Goal: Task Accomplishment & Management: Complete application form

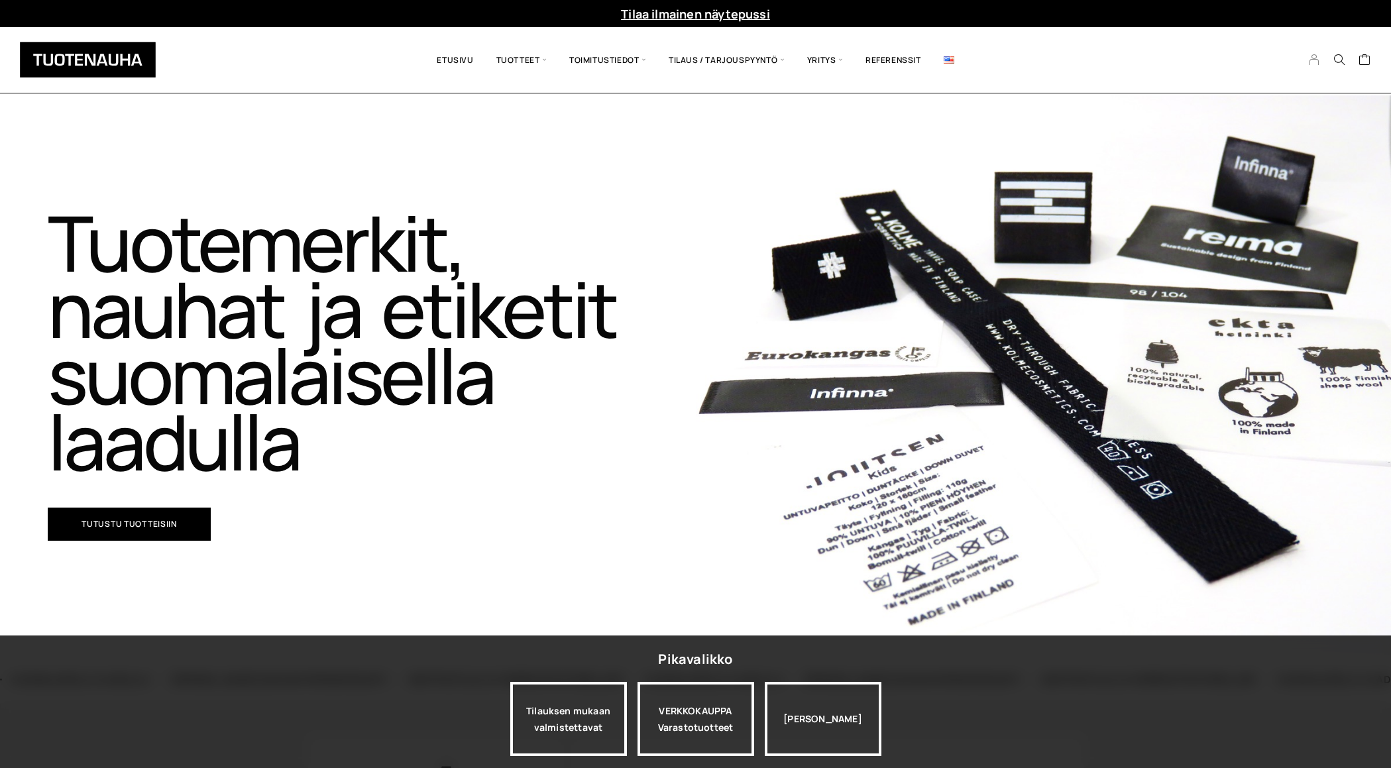
click at [1316, 61] on icon "My Account" at bounding box center [1315, 60] width 13 height 12
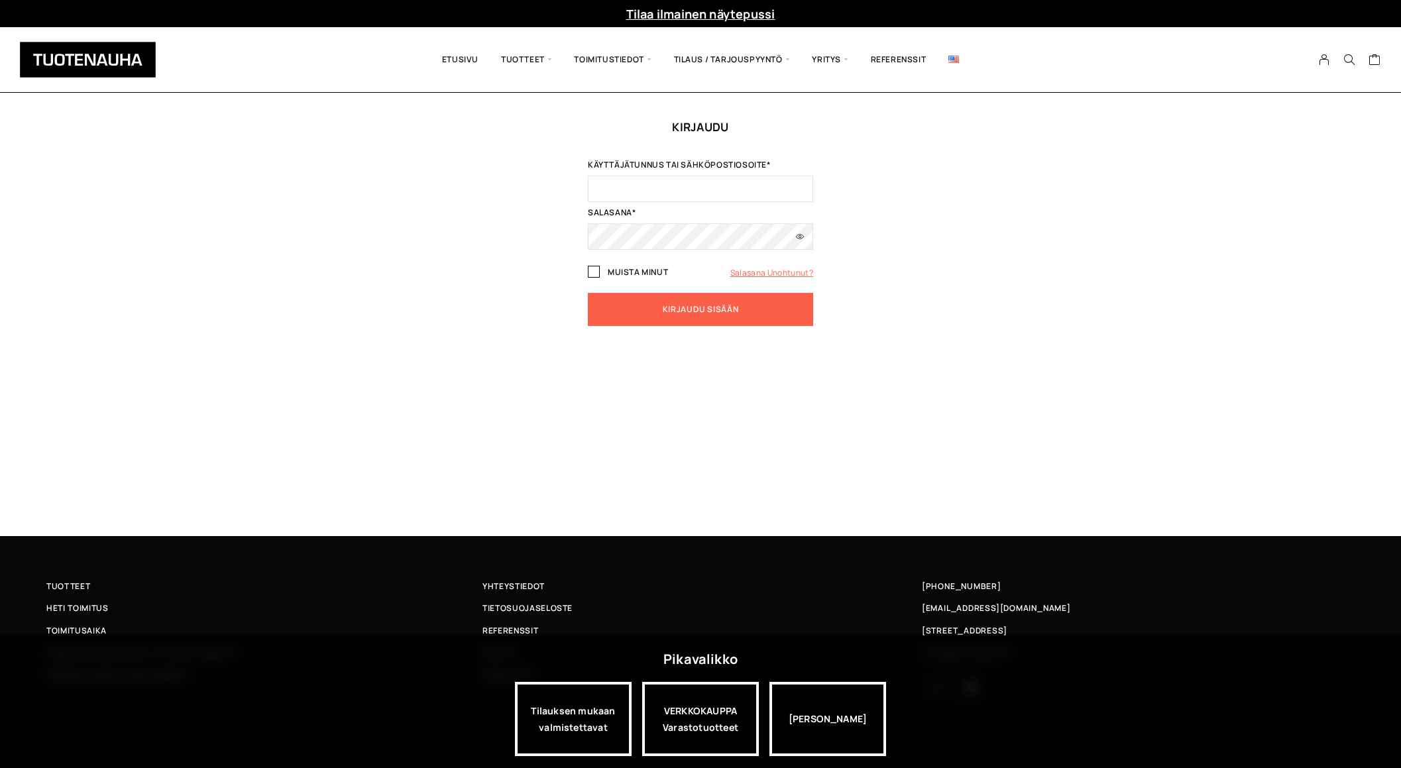
click at [755, 272] on link "Salasana unohtunut?" at bounding box center [771, 272] width 83 height 11
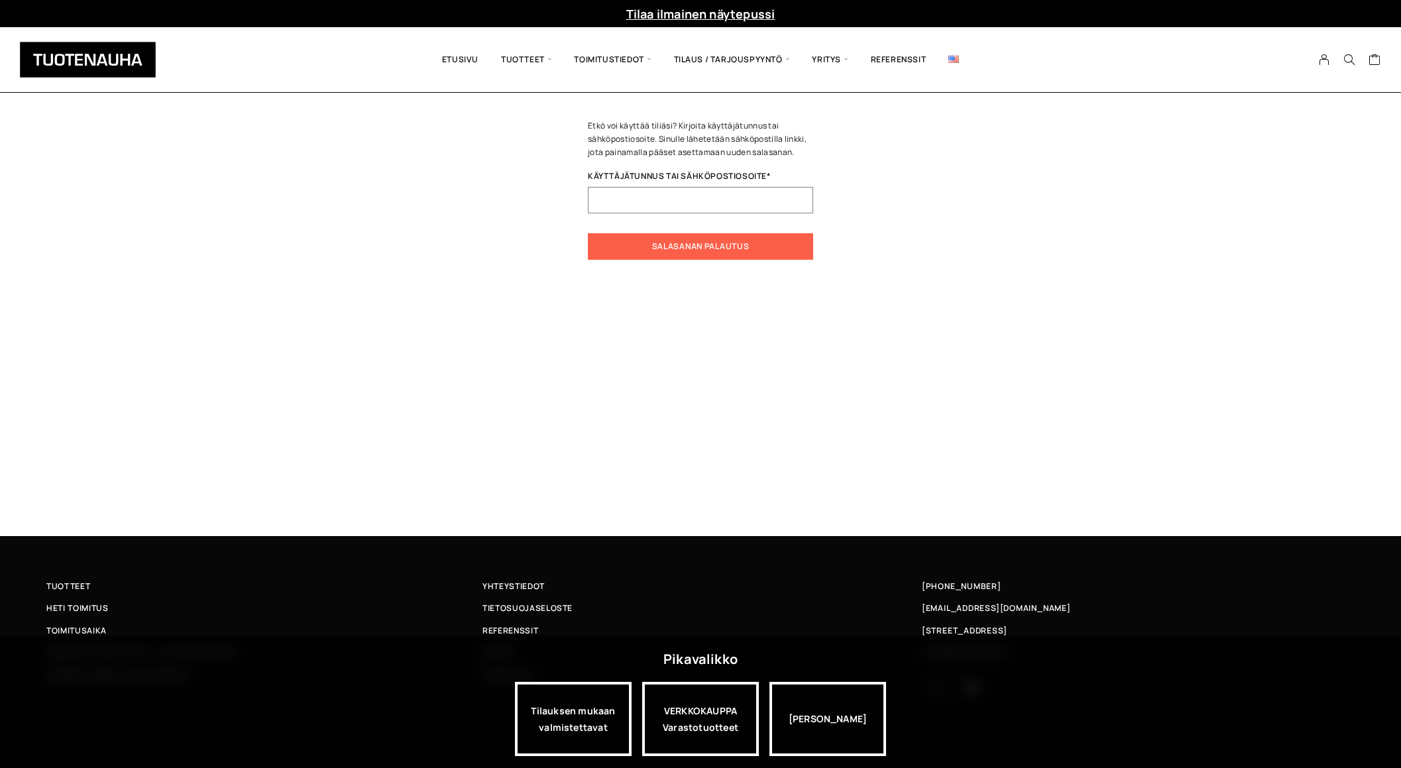
click at [628, 196] on input "Käyttäjätunnus tai sähköpostiosoite * Vaaditaan" at bounding box center [700, 200] width 225 height 27
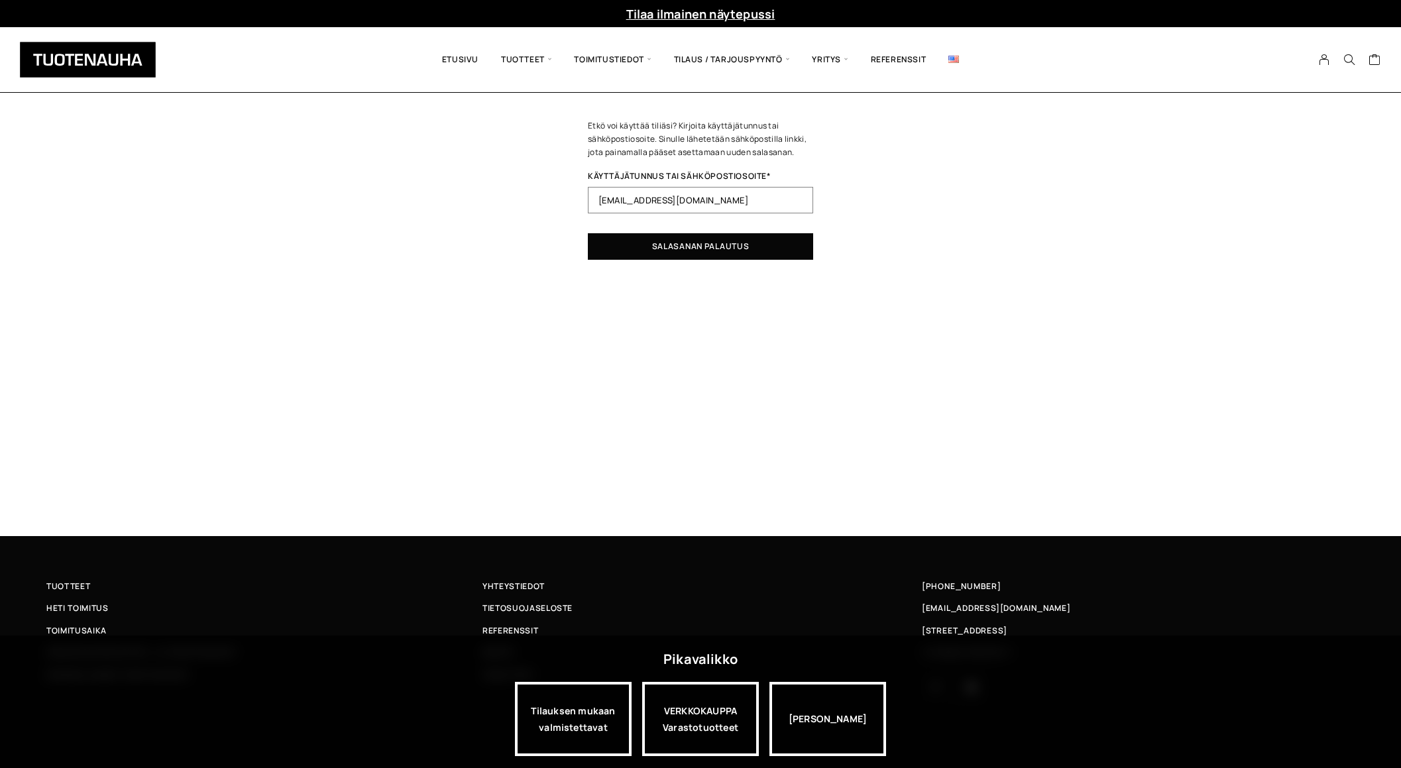
type input "suunnittelu@nevertex.fi"
click at [720, 246] on button "Salasanan palautus" at bounding box center [700, 246] width 225 height 27
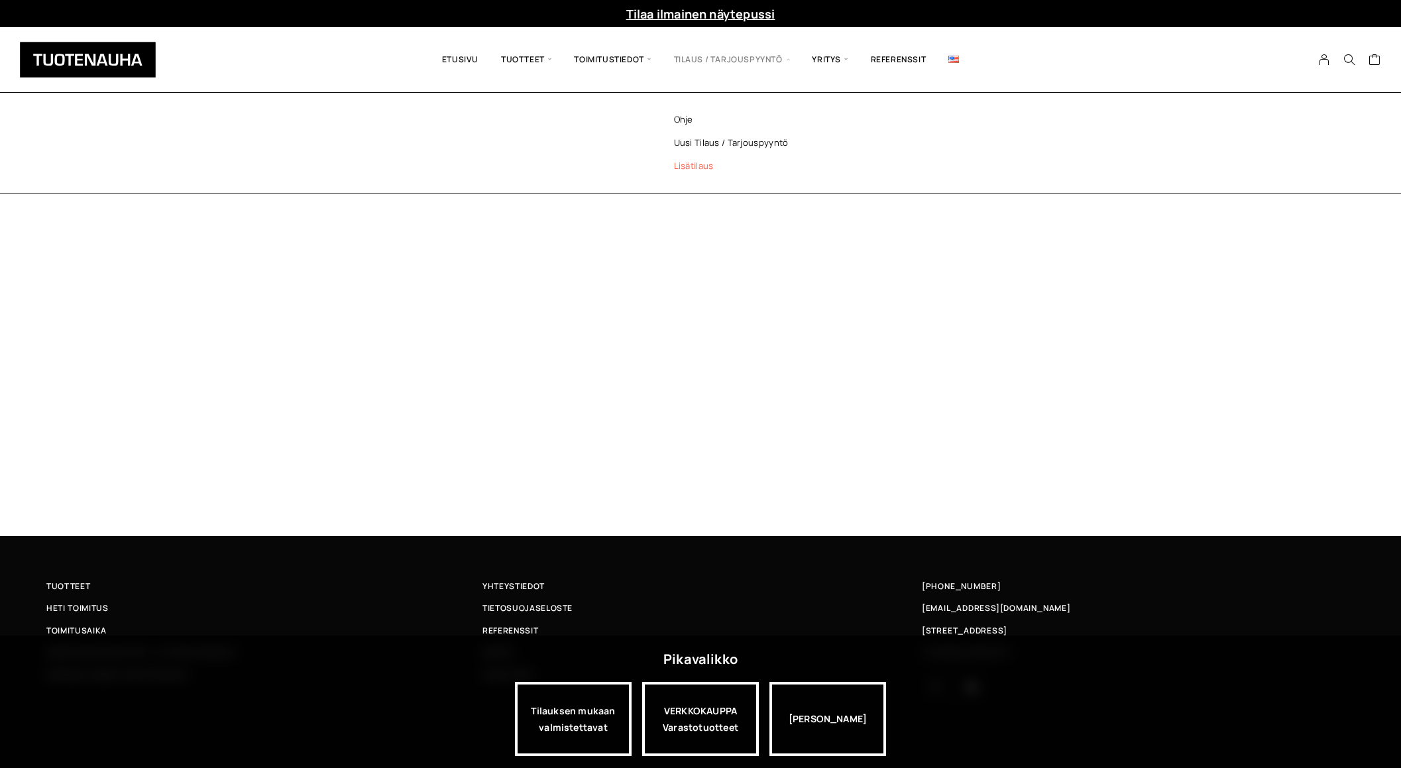
click at [708, 166] on link "Lisätilaus" at bounding box center [749, 165] width 192 height 23
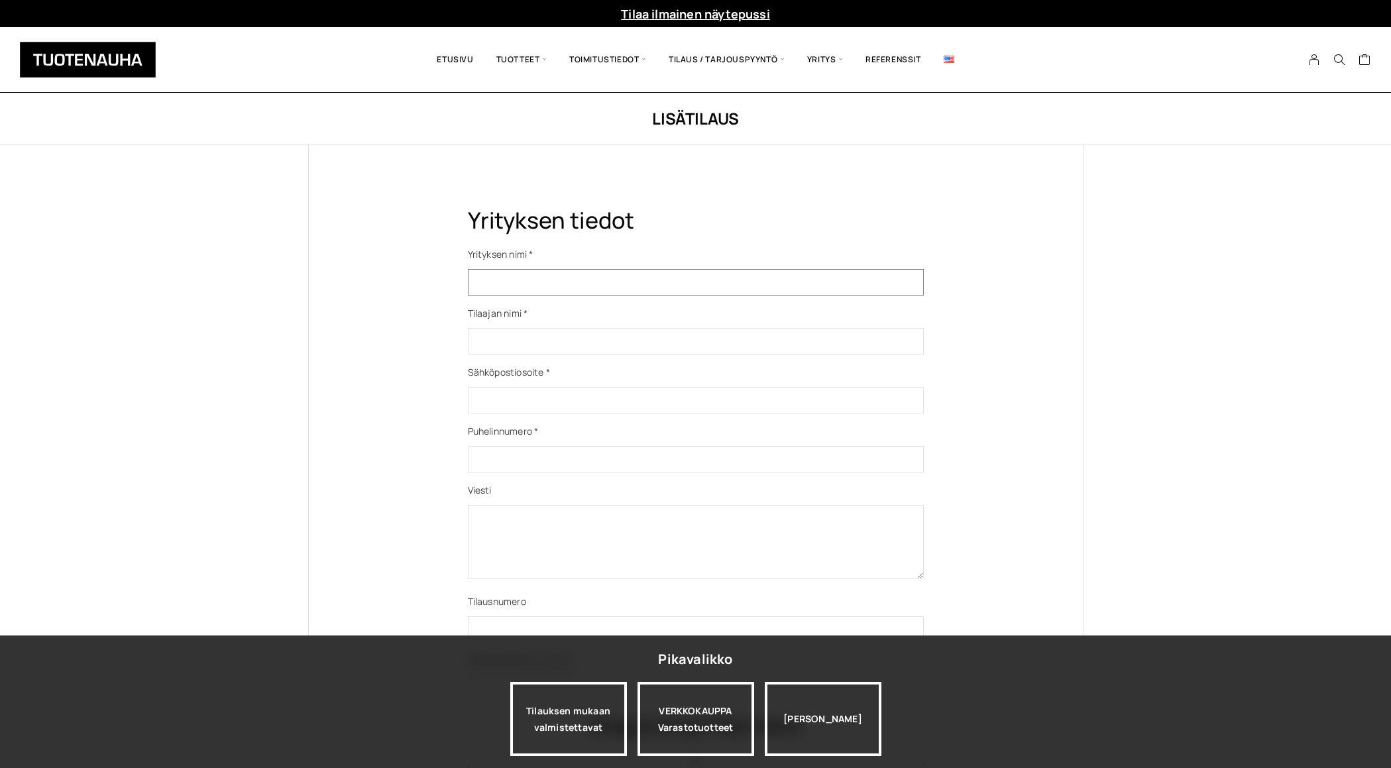
click at [569, 290] on input "Yhteydenottolomake" at bounding box center [696, 282] width 456 height 27
type input "Nevertex Oy"
type input "0447230323"
click at [534, 340] on input "Yhteydenottolomake" at bounding box center [696, 341] width 456 height 27
type input "Terttu Harsunen"
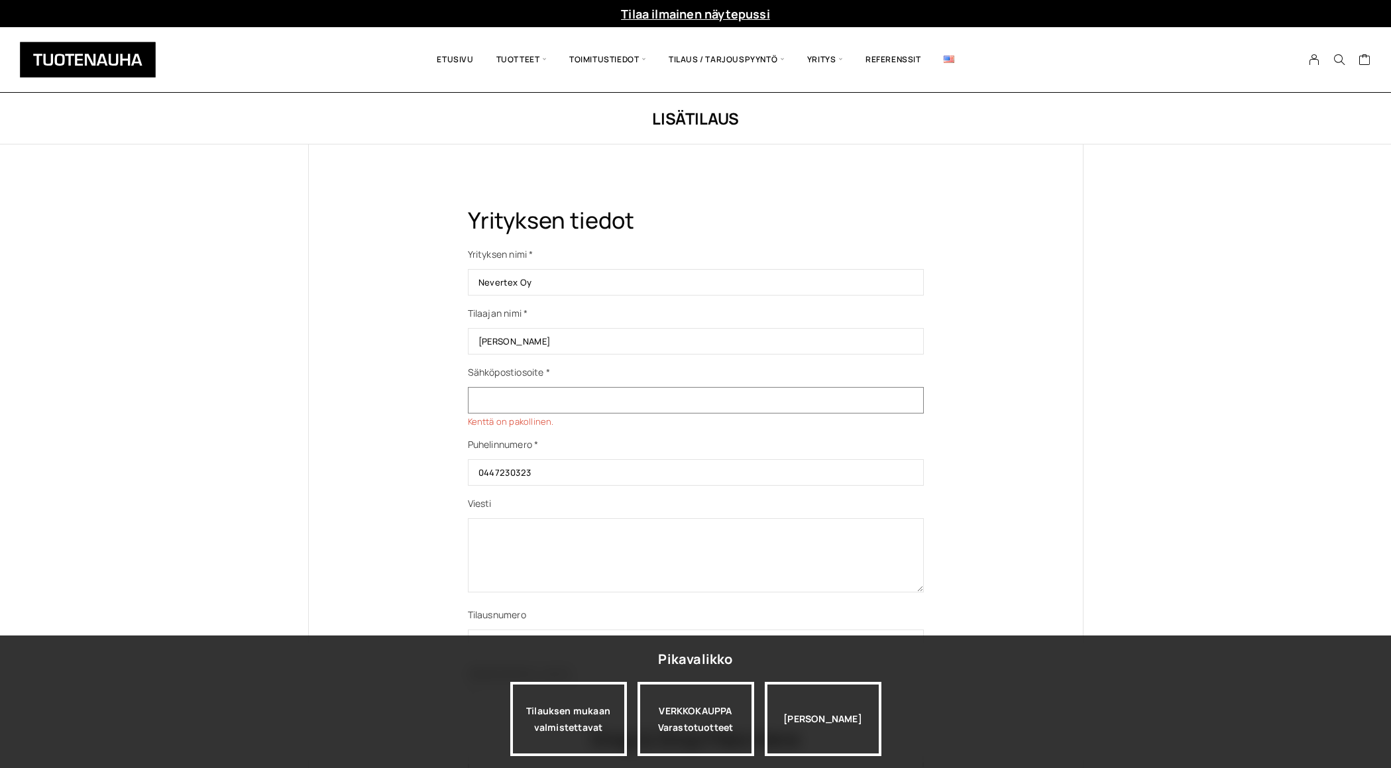
click at [569, 400] on input "Yhteydenottolomake" at bounding box center [696, 400] width 456 height 27
type input "suunnittelu@nevertex.fi"
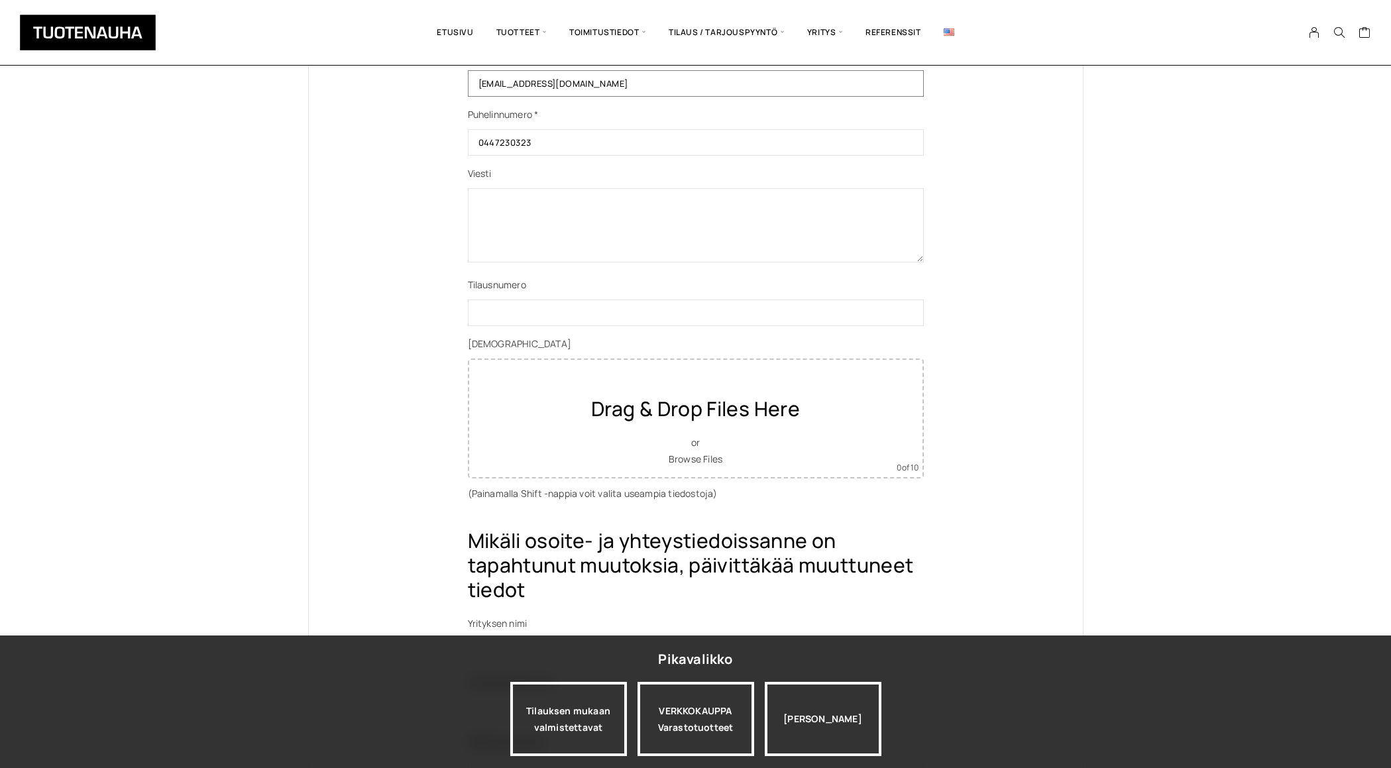
scroll to position [323, 0]
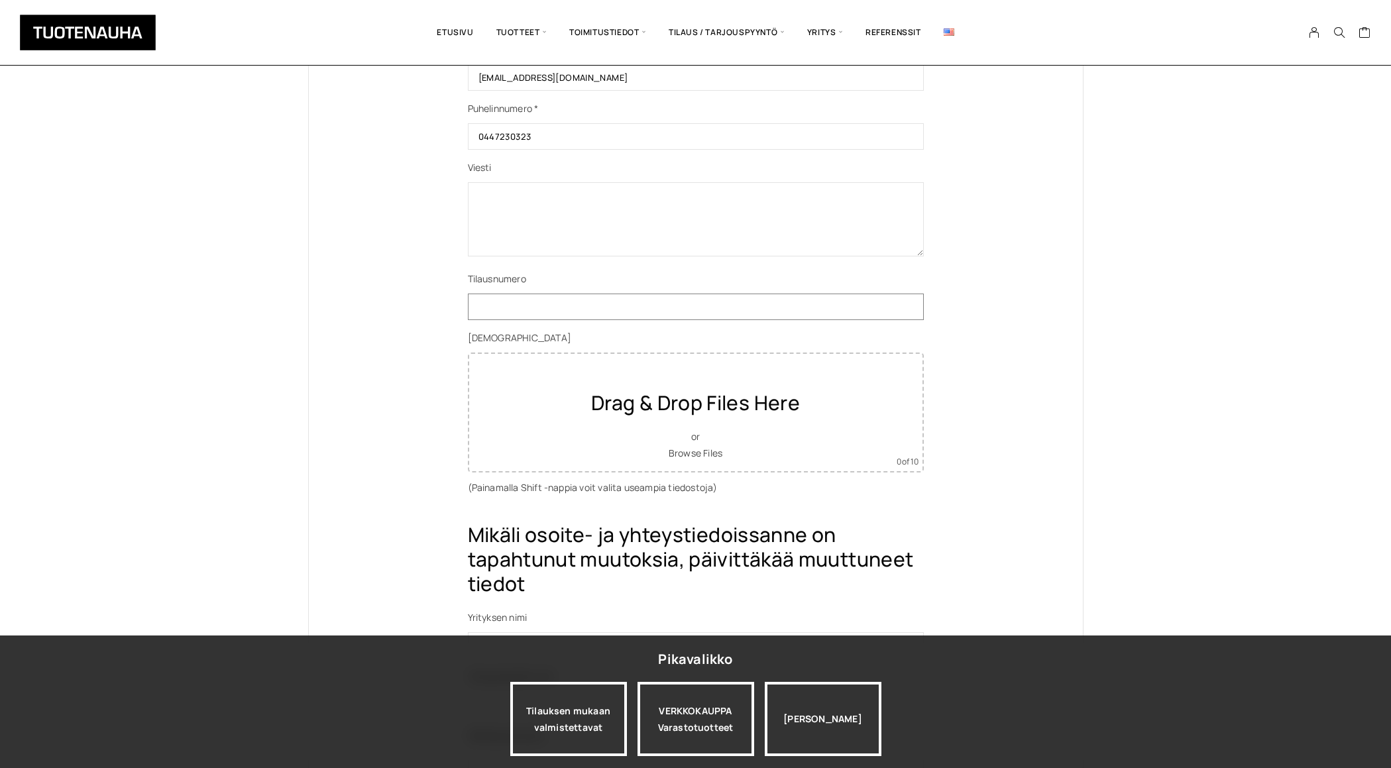
click at [546, 306] on input "Yhteydenottolomake" at bounding box center [696, 307] width 456 height 27
type input "Tuohimäki 100% merinovilla -pesuetiketti, koko M"
click at [542, 206] on textarea "Yhteydenottolomake" at bounding box center [696, 219] width 456 height 74
type textarea "Tilaan alla mainittua pesuetikettiä 10 000 kpl"
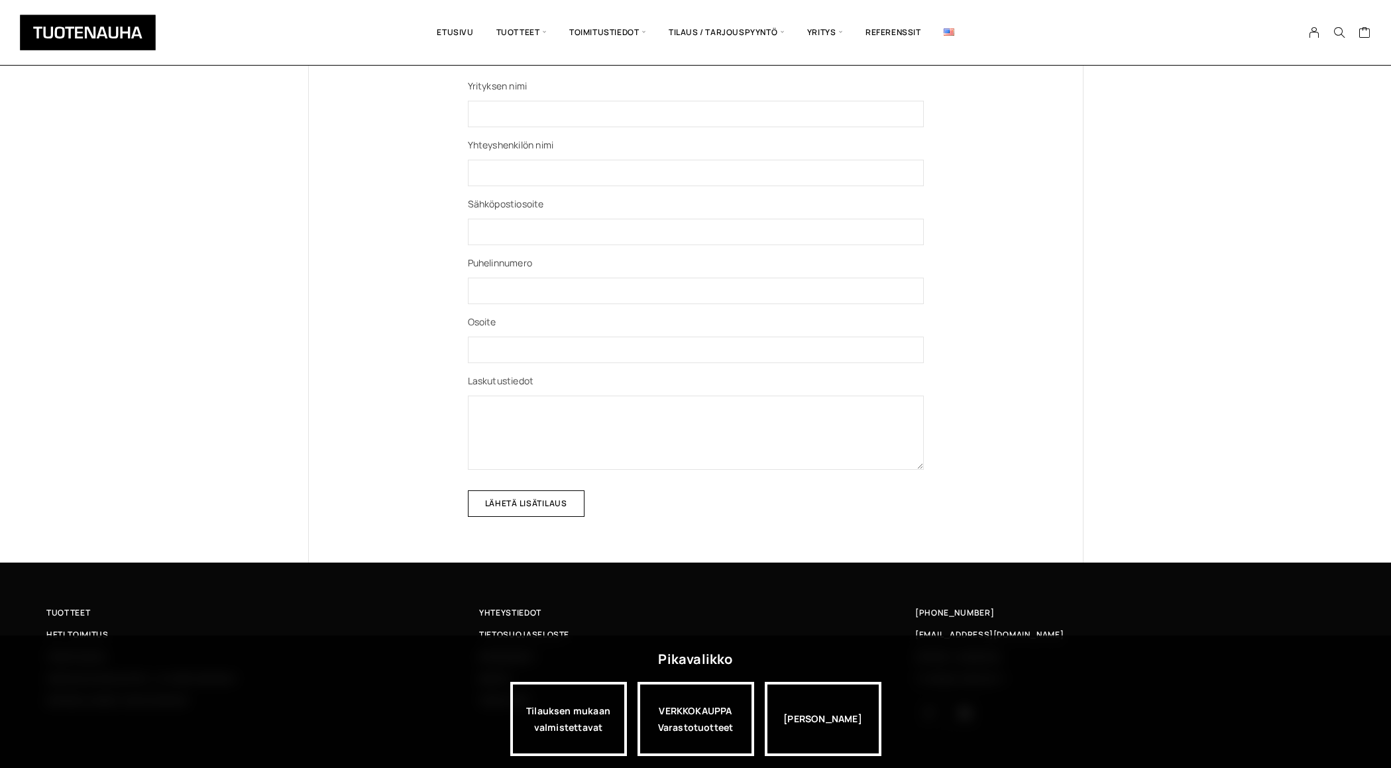
scroll to position [917, 0]
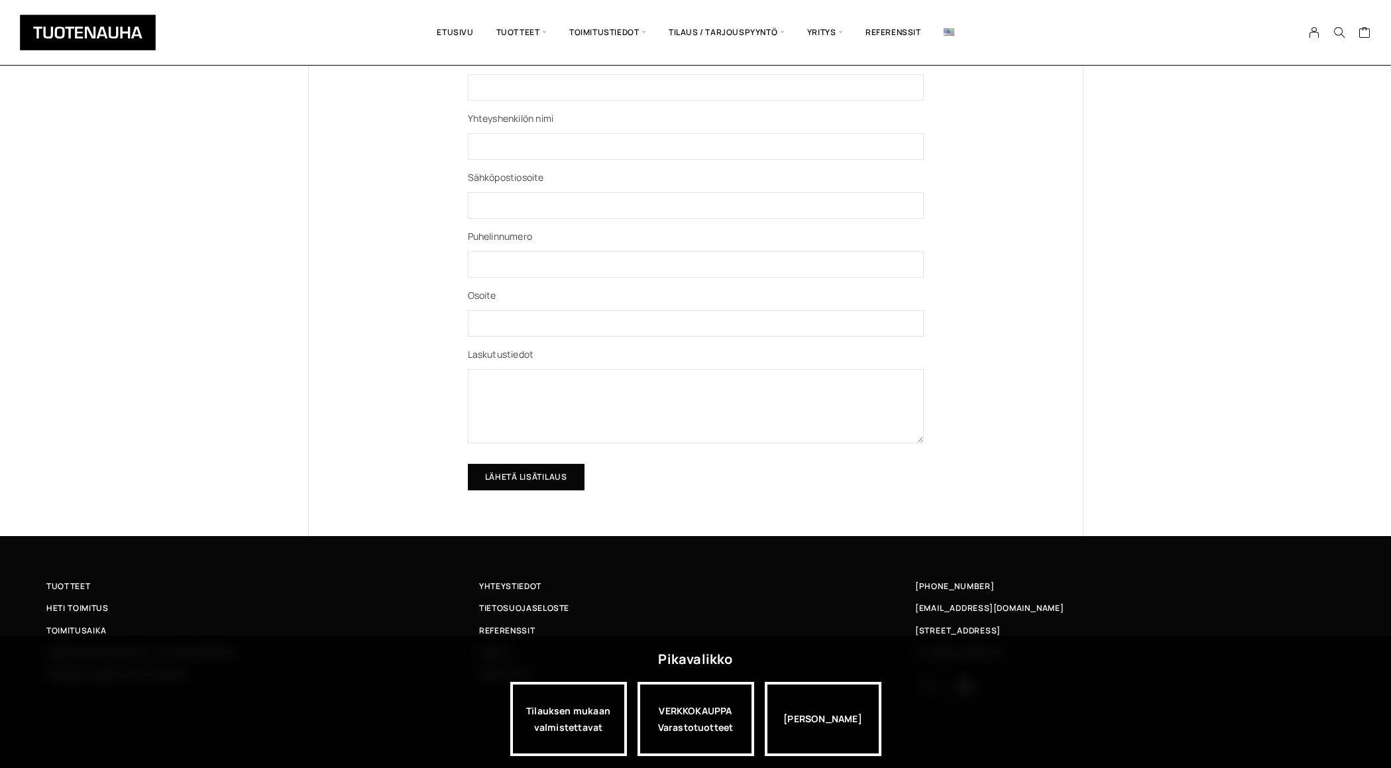
click at [543, 479] on input "Lähetä lisätilaus" at bounding box center [526, 477] width 117 height 27
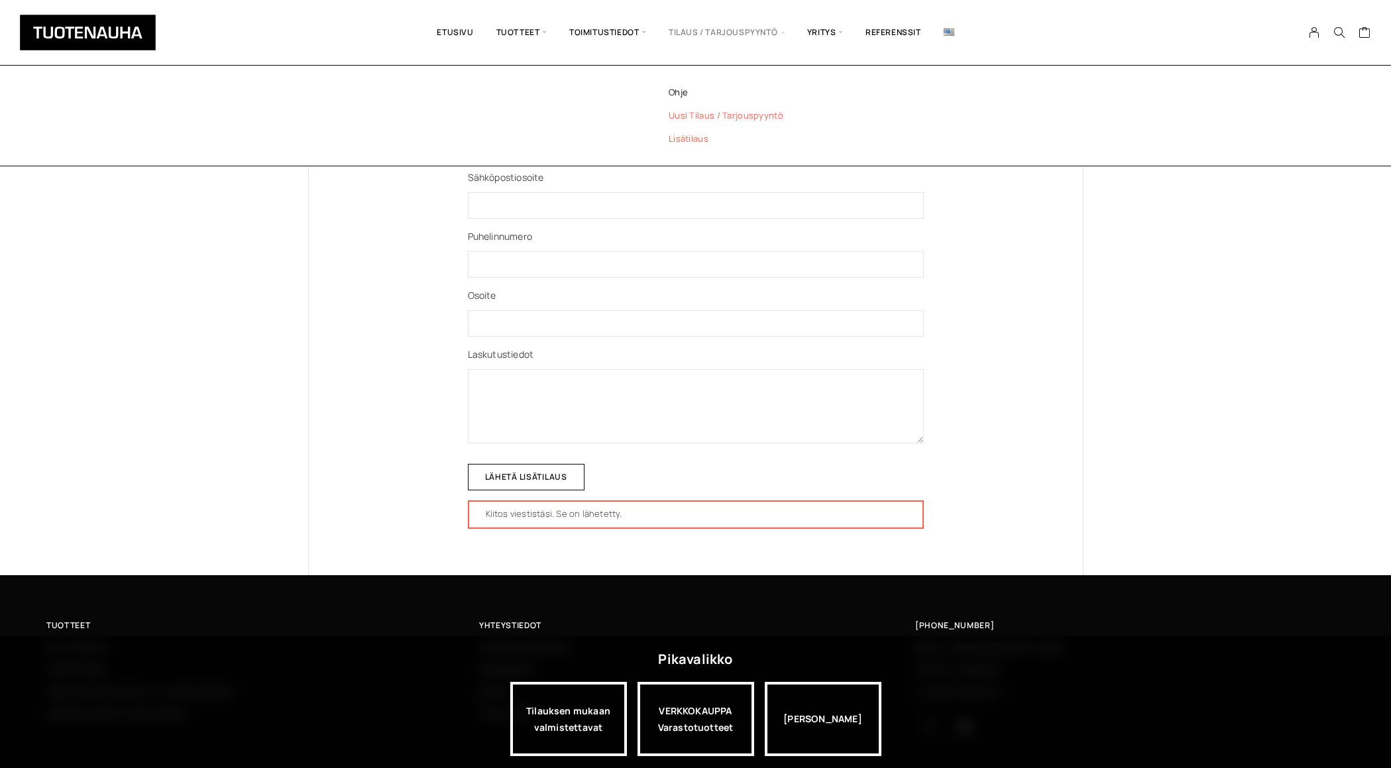
click at [698, 114] on link "Uusi tilaus / tarjouspyyntö" at bounding box center [744, 115] width 192 height 23
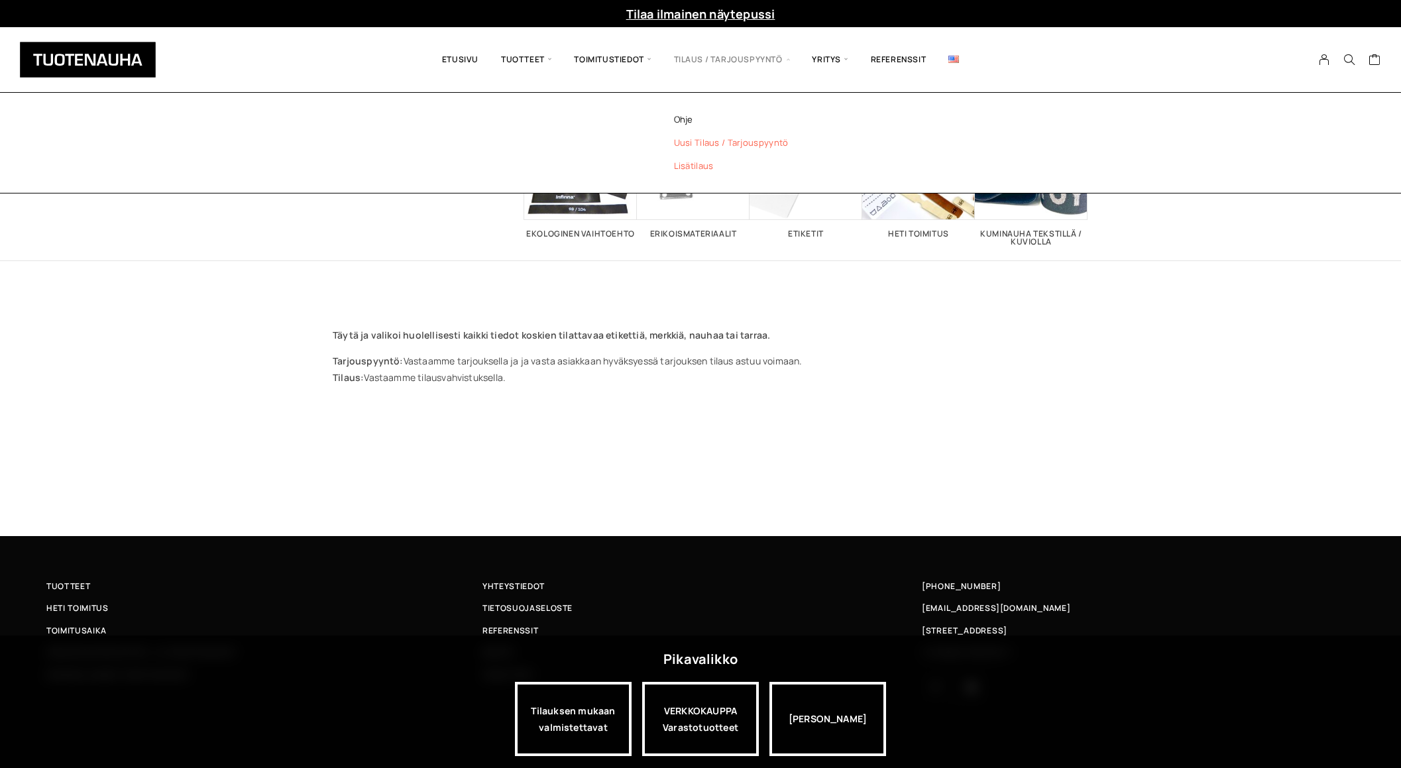
click at [700, 170] on link "Lisätilaus" at bounding box center [749, 165] width 192 height 23
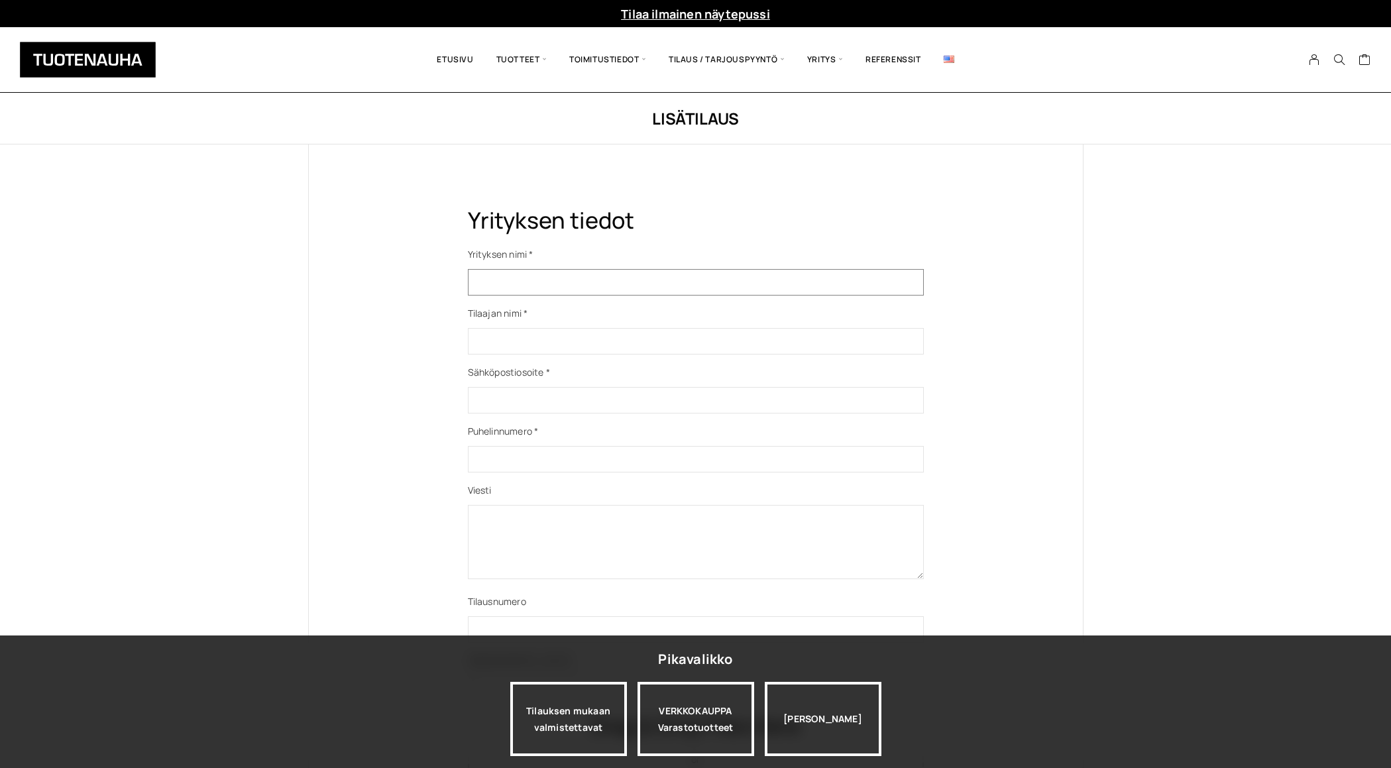
click at [552, 289] on input "Yhteydenottolomake" at bounding box center [696, 282] width 456 height 27
type input "Nevertex Oy"
type input "0447230323"
click at [569, 331] on input "Yhteydenottolomake" at bounding box center [696, 341] width 456 height 27
type input "Terttu Harsunen"
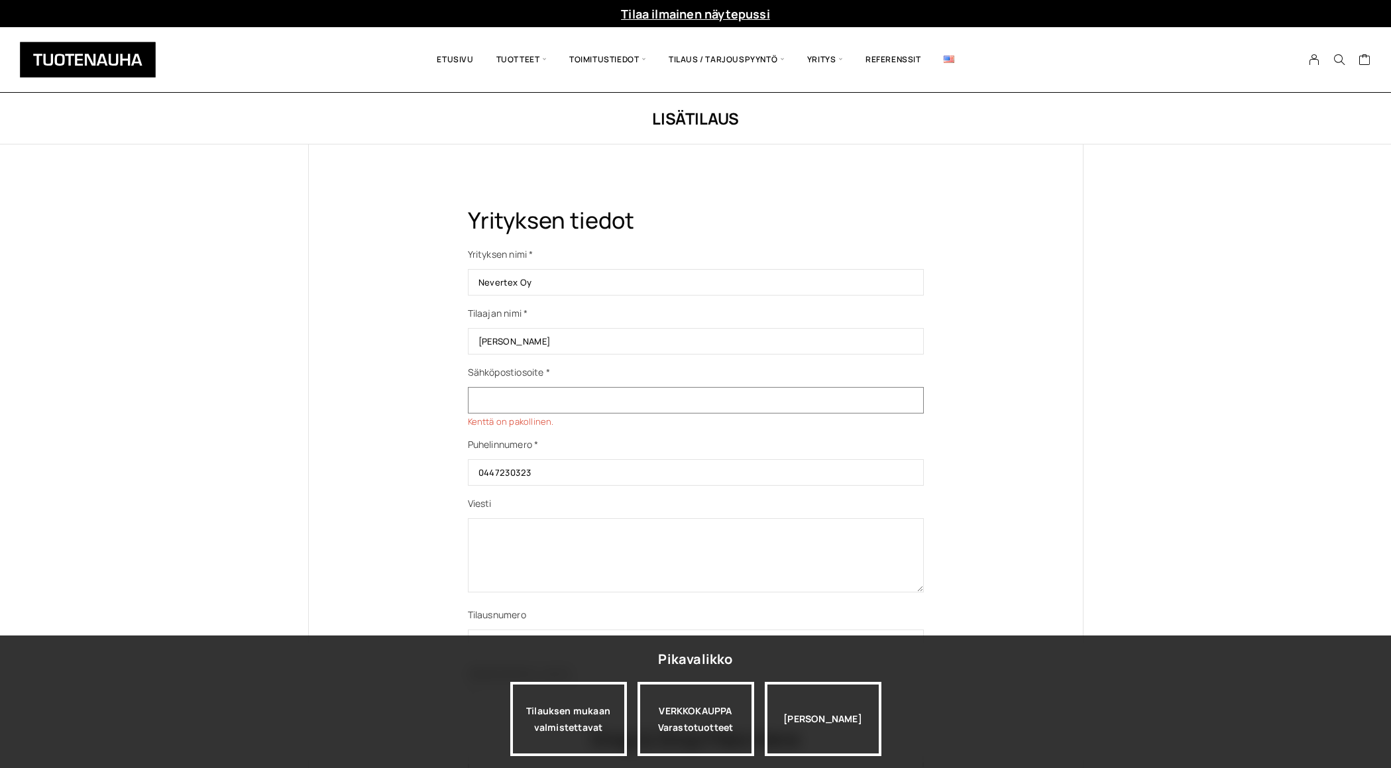
click at [568, 402] on input "Yhteydenottolomake" at bounding box center [696, 400] width 456 height 27
type input "suunnittelu@nevertex.fi"
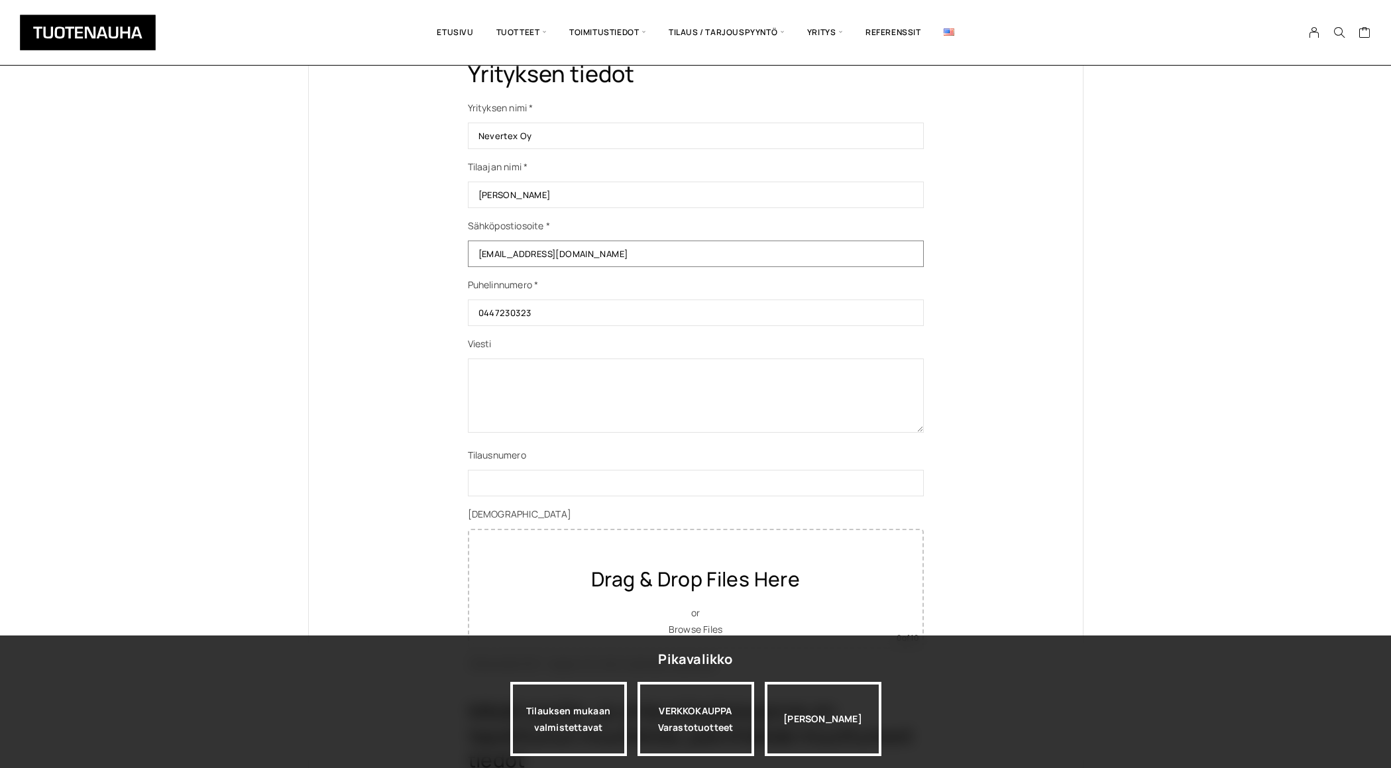
scroll to position [148, 0]
click at [548, 380] on textarea "Yhteydenottolomake" at bounding box center [696, 394] width 456 height 74
click at [520, 371] on textarea "Tilaan 10 00 kpl pesuetikettiä" at bounding box center [696, 394] width 456 height 74
click at [655, 370] on textarea "Tilaan 10 000 kpl pesuetikettiä" at bounding box center [696, 394] width 456 height 74
drag, startPoint x: 691, startPoint y: 372, endPoint x: 609, endPoint y: 375, distance: 81.6
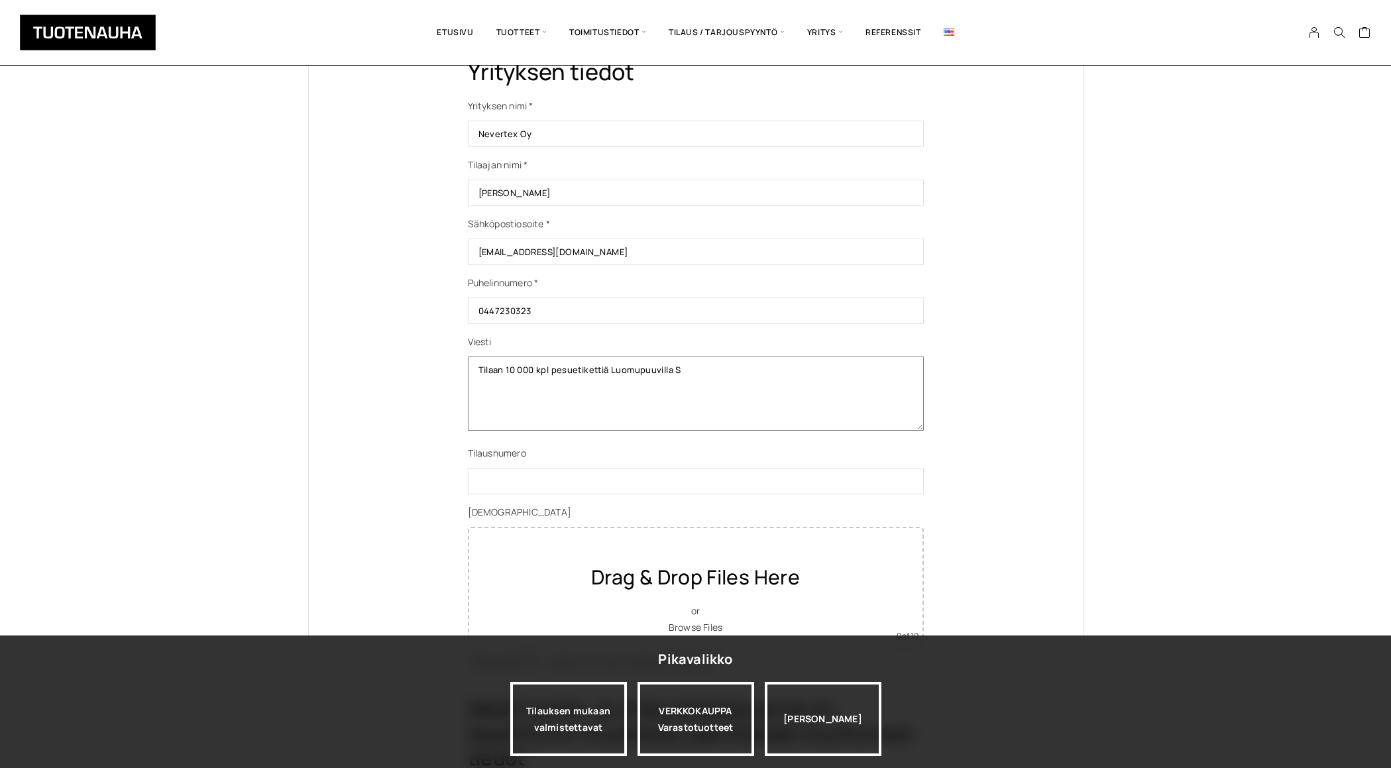
click at [609, 375] on textarea "Tilaan 10 000 kpl pesuetikettiä Luomupuuvilla S" at bounding box center [696, 394] width 456 height 74
click at [754, 397] on textarea "Tilaan 10 000 kpl pesuetikettiä Luomupuuvilla S" at bounding box center [696, 394] width 456 height 74
click at [715, 385] on textarea "Tilaan 10 000 kpl pesuetikettiä Luomupuuvilla S" at bounding box center [696, 394] width 456 height 74
drag, startPoint x: 827, startPoint y: 375, endPoint x: 833, endPoint y: 382, distance: 9.9
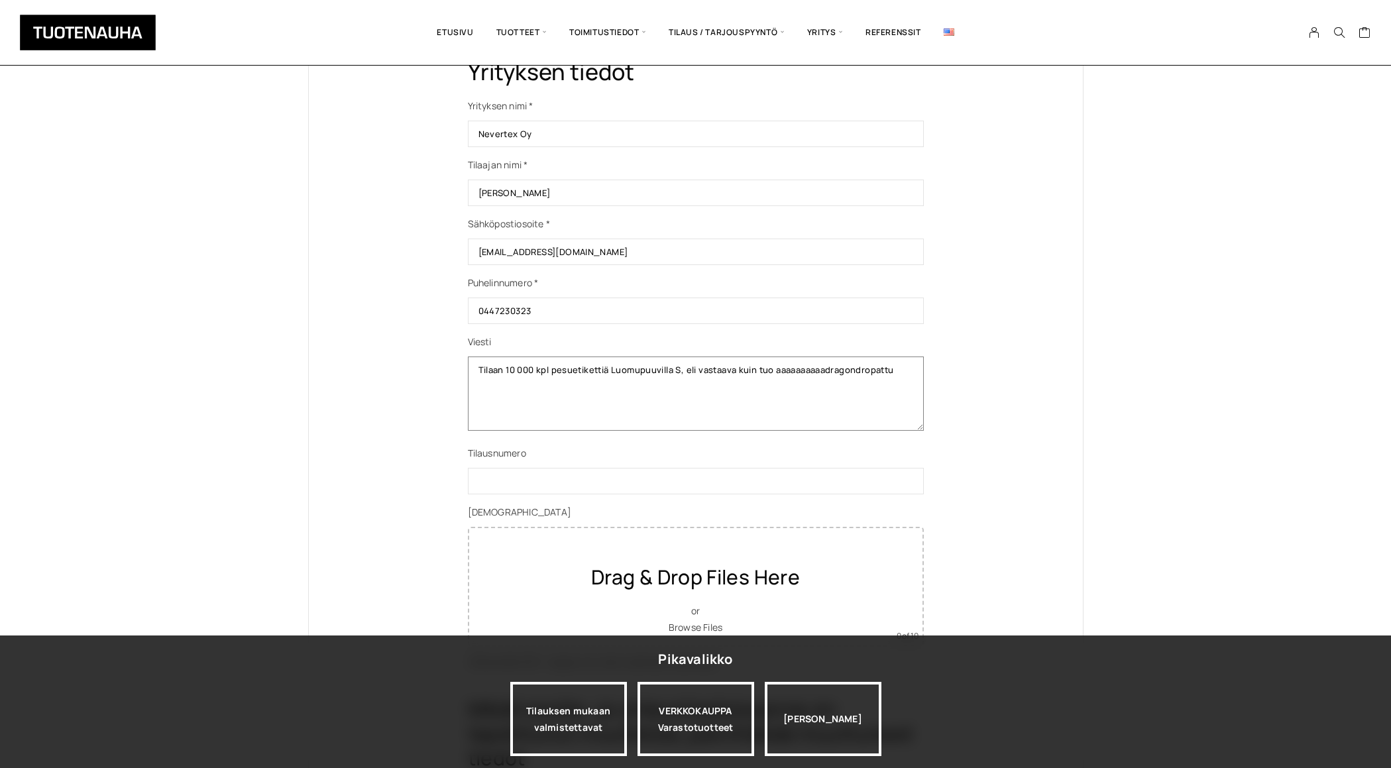
click at [827, 375] on textarea "Tilaan 10 000 kpl pesuetikettiä Luomupuuvilla S, eli vastaava kuin tuo aaaaaaaa…" at bounding box center [696, 394] width 456 height 74
click at [862, 374] on textarea "Tilaan 10 000 kpl pesuetikettiä Luomupuuvilla S, eli vastaava kuin tuo dragondr…" at bounding box center [696, 394] width 456 height 74
type textarea "Tilaan 10 000 kpl pesuetikettiä Luomupuuvilla S, eli vastaava kuin tuo dragondr…"
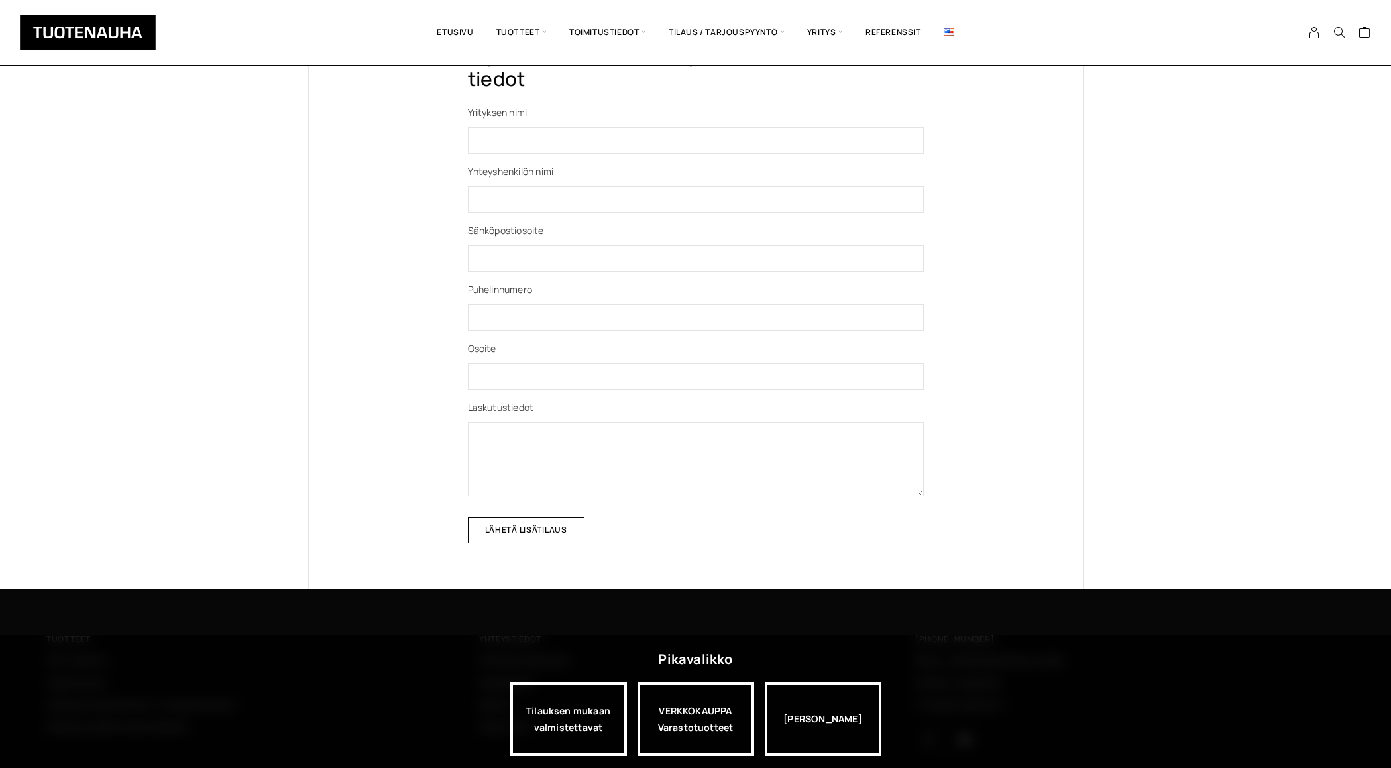
scroll to position [875, 0]
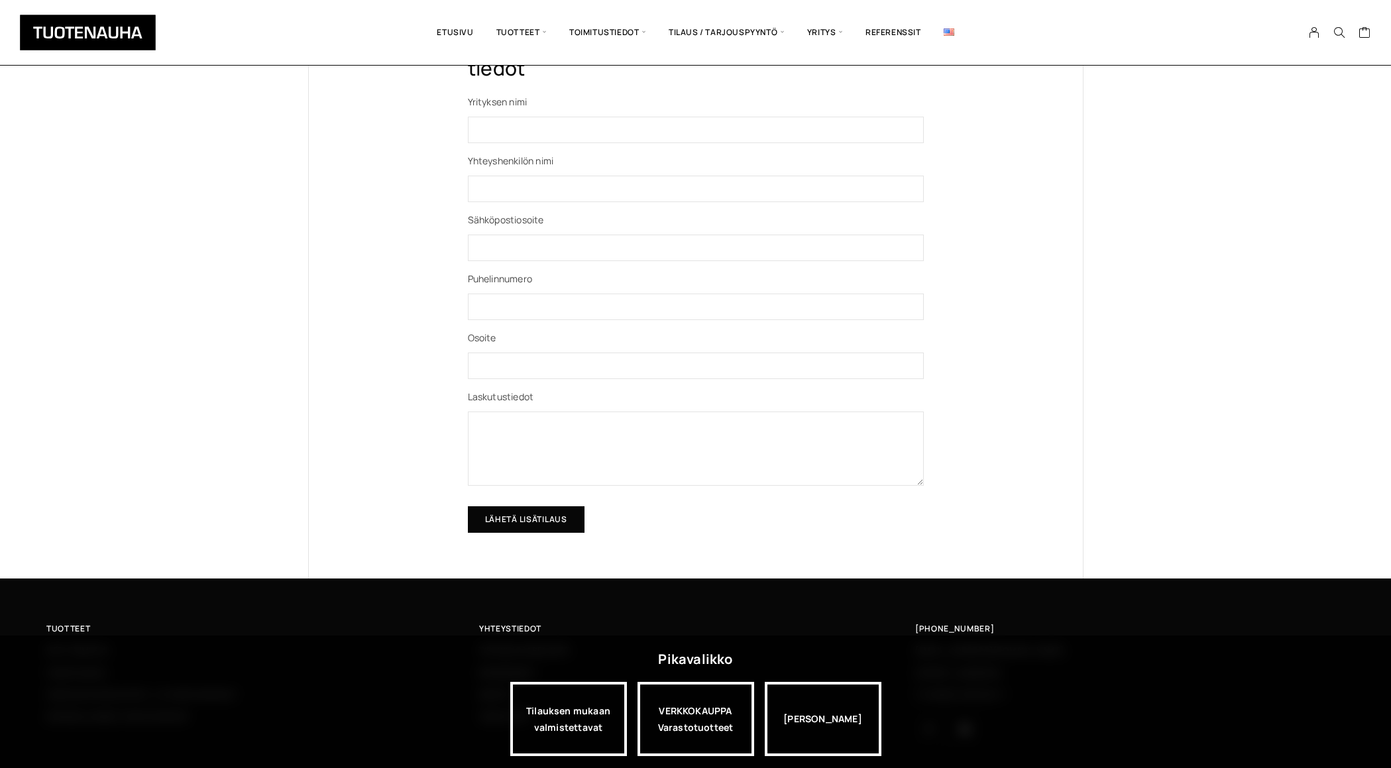
click at [549, 520] on input "Lähetä lisätilaus" at bounding box center [526, 519] width 117 height 27
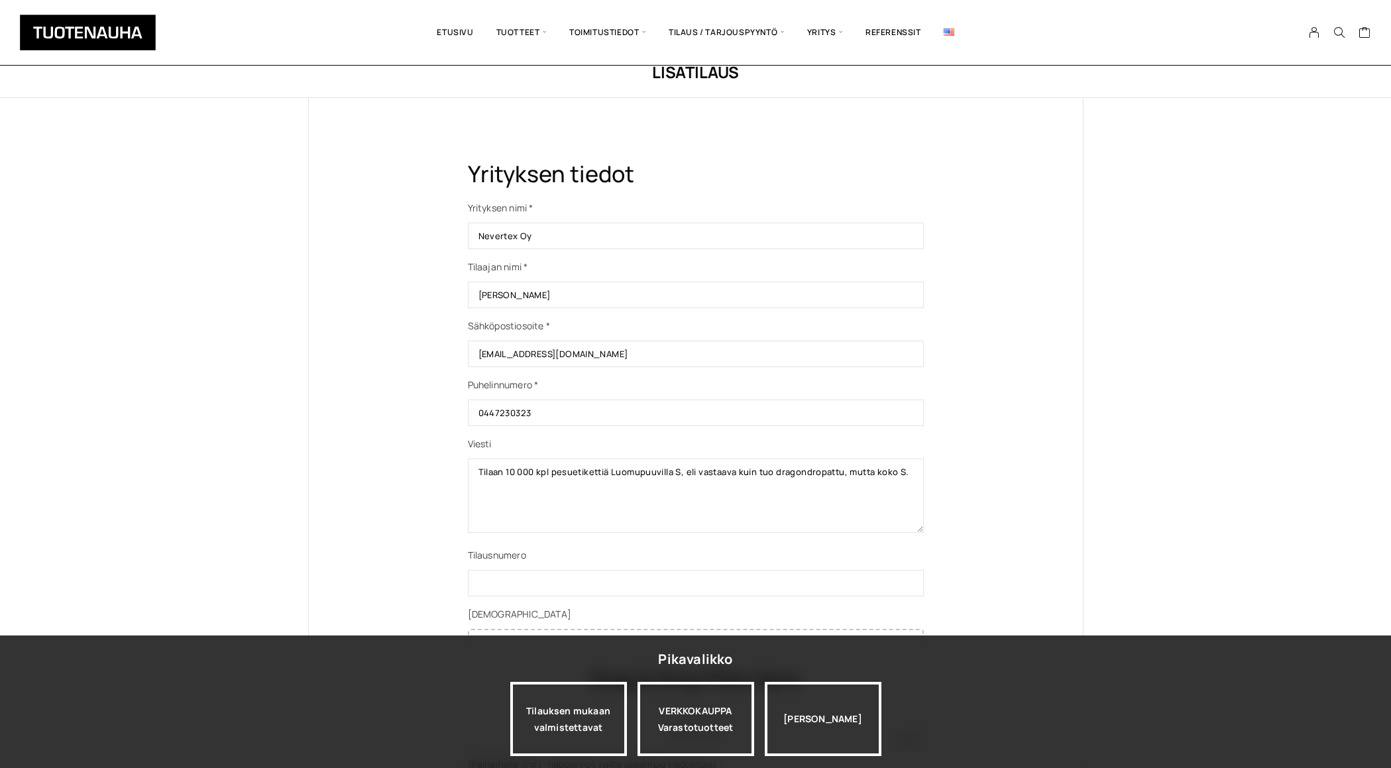
scroll to position [45, 0]
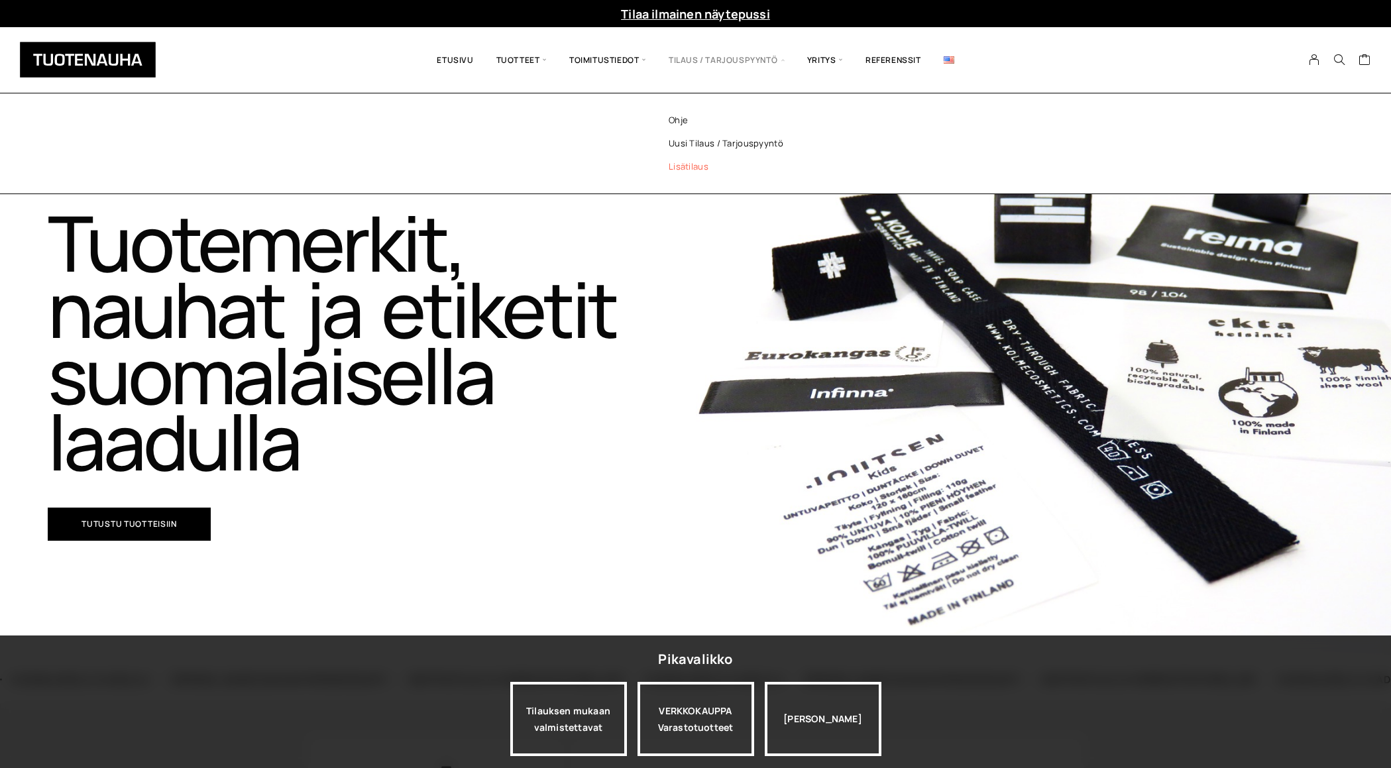
click at [693, 169] on link "Lisätilaus" at bounding box center [744, 166] width 192 height 23
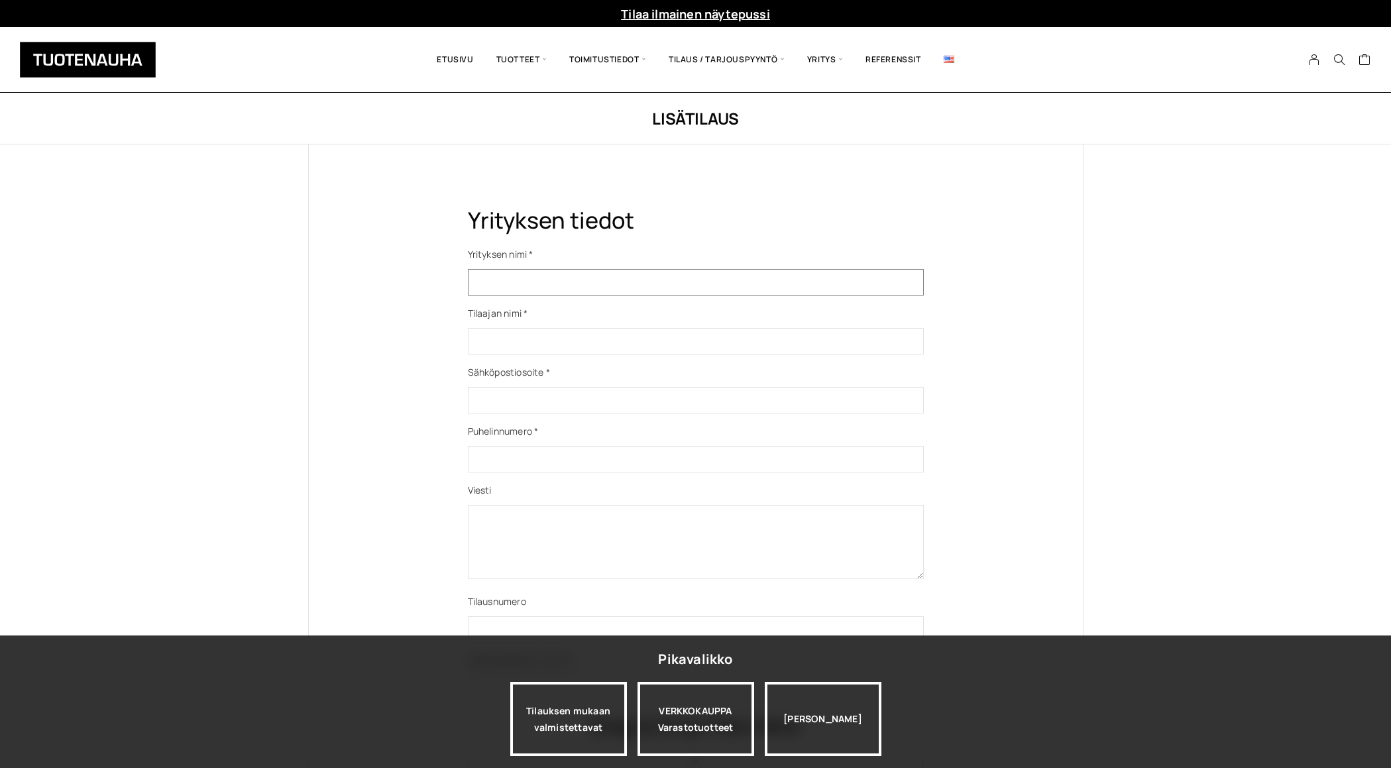
click at [510, 288] on input "Yhteydenottolomake" at bounding box center [696, 282] width 456 height 27
type input "Nevertex Oy"
type input "0447230323"
click at [532, 345] on input "Yhteydenottolomake" at bounding box center [696, 341] width 456 height 27
type input "[PERSON_NAME]"
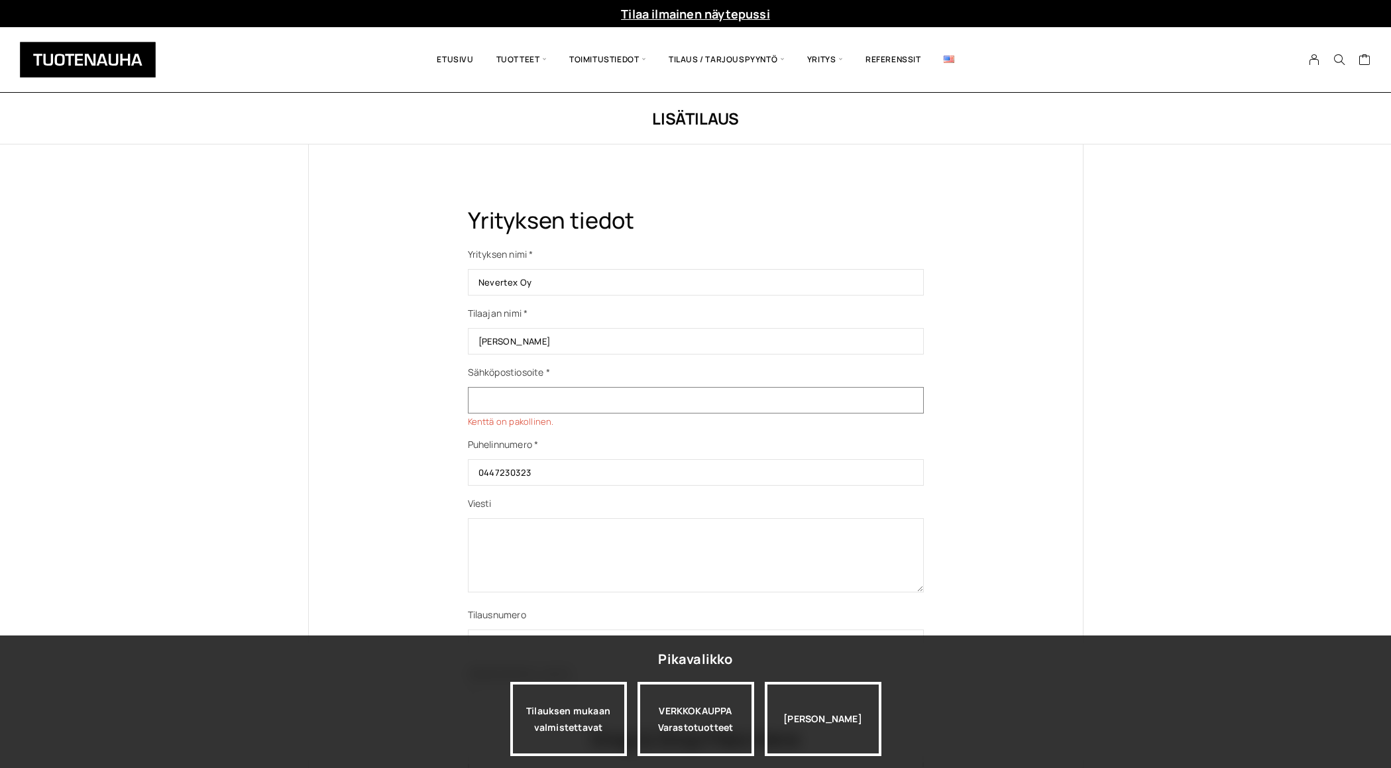
click at [558, 397] on input "Yhteydenottolomake" at bounding box center [696, 400] width 456 height 27
type input "[EMAIL_ADDRESS][DOMAIN_NAME]"
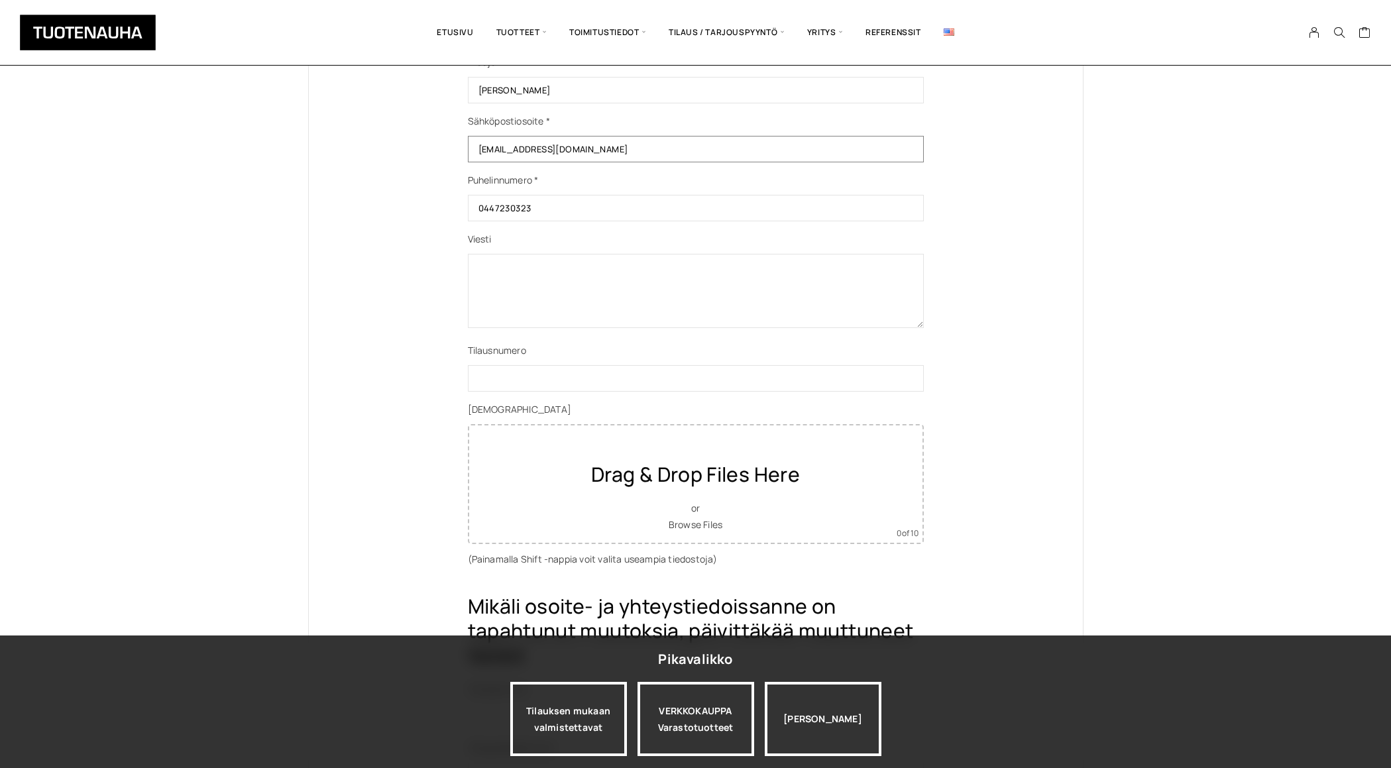
scroll to position [248, 0]
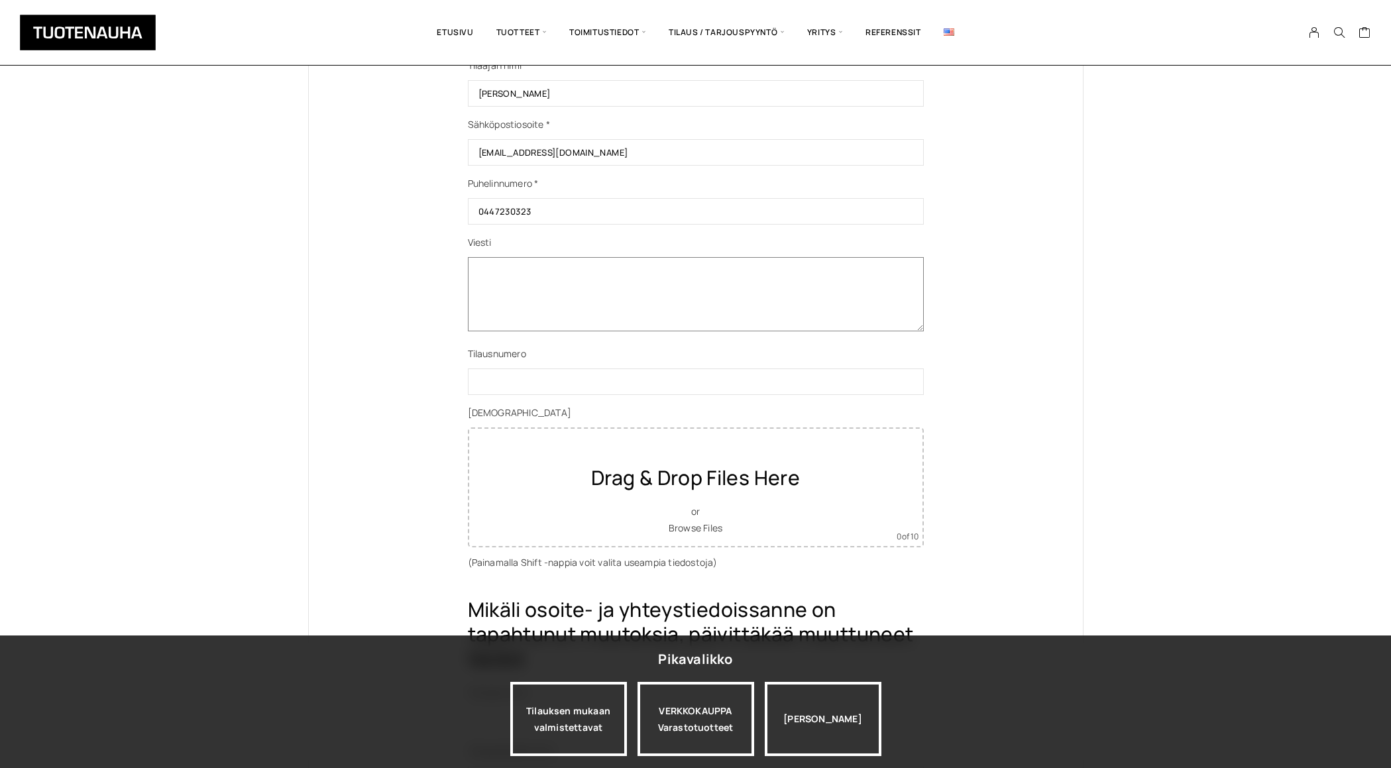
click at [512, 278] on textarea "Yhteydenottolomake" at bounding box center [696, 294] width 456 height 74
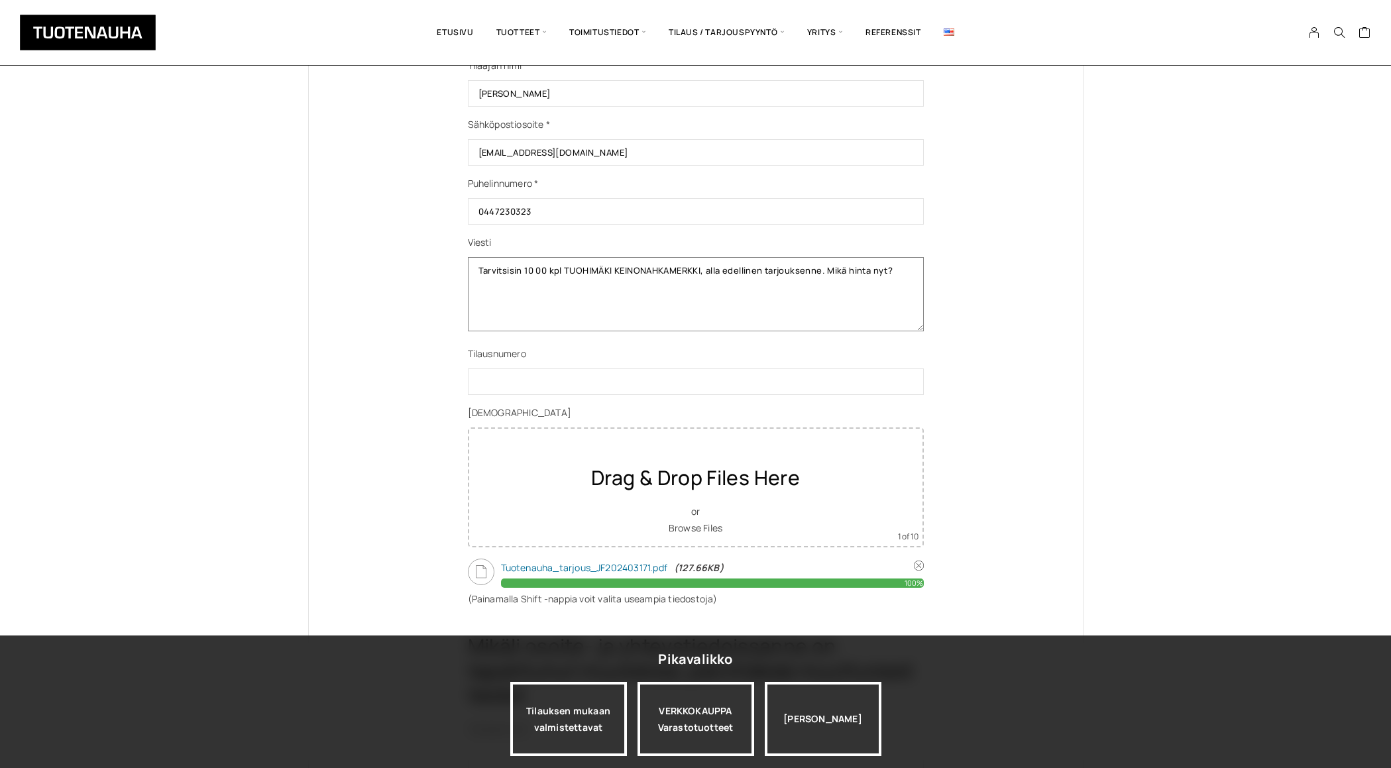
type textarea "Tarvitsisin 10 00 kpl TUOHIMÄKI KEINONAHKAMERKKI, alla edellinen tarjouksenne. …"
click at [569, 380] on input "Yhteydenottolomake" at bounding box center [696, 382] width 456 height 27
type input "TUOHIMÄKI KEINONAHKAMERKKI"
click at [1027, 413] on div "Yrityksen tiedot Yrityksen nimi * Nevertex Oy Tilaajan nimi * [PERSON_NAME] Säh…" at bounding box center [696, 551] width 774 height 1309
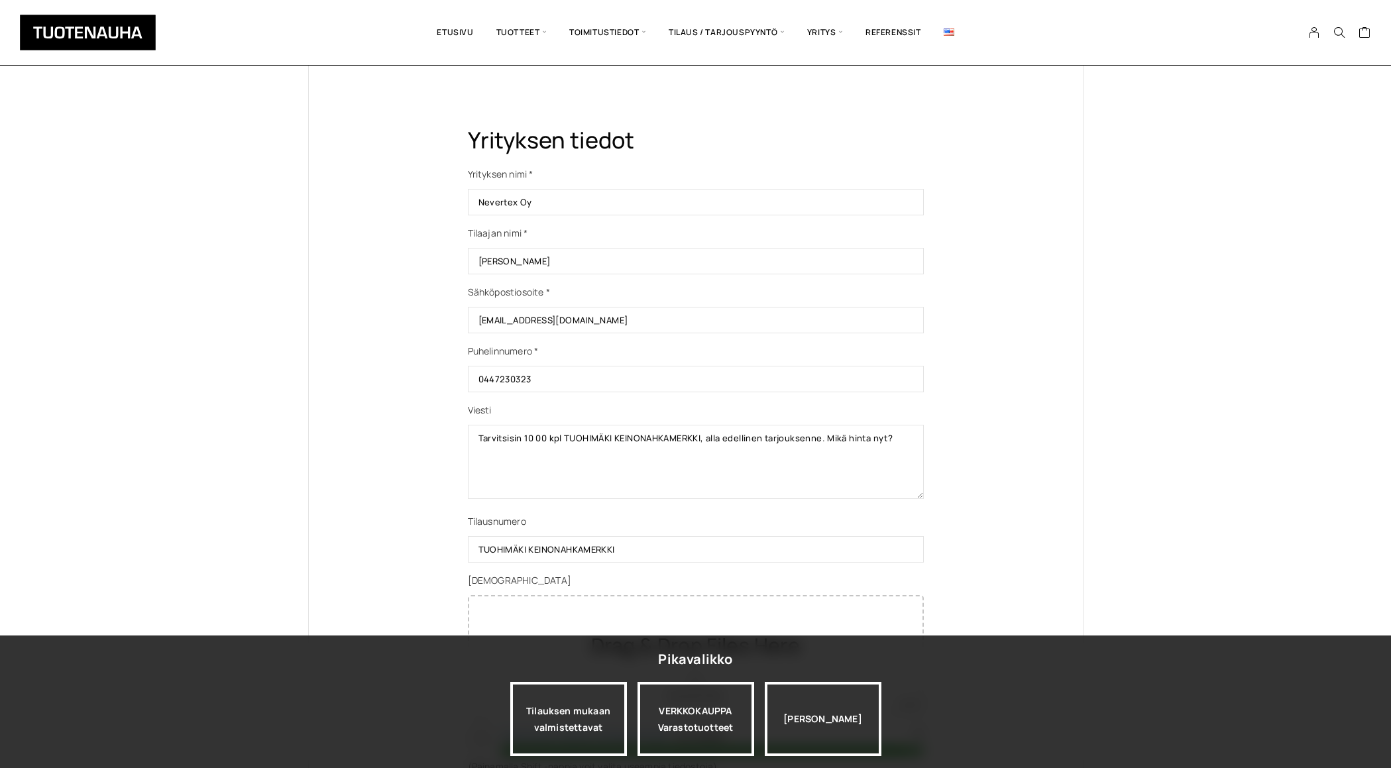
scroll to position [82, 0]
click at [536, 439] on textarea "Tarvitsisin 10 00 kpl TUOHIMÄKI KEINONAHKAMERKKI, alla edellinen tarjouksenne. …" at bounding box center [696, 461] width 456 height 74
click at [532, 439] on textarea "Tarvitsisin 10000 kpl TUOHIMÄKI KEINONAHKAMERKKI, alla edellinen tarjouksenne. …" at bounding box center [696, 461] width 456 height 74
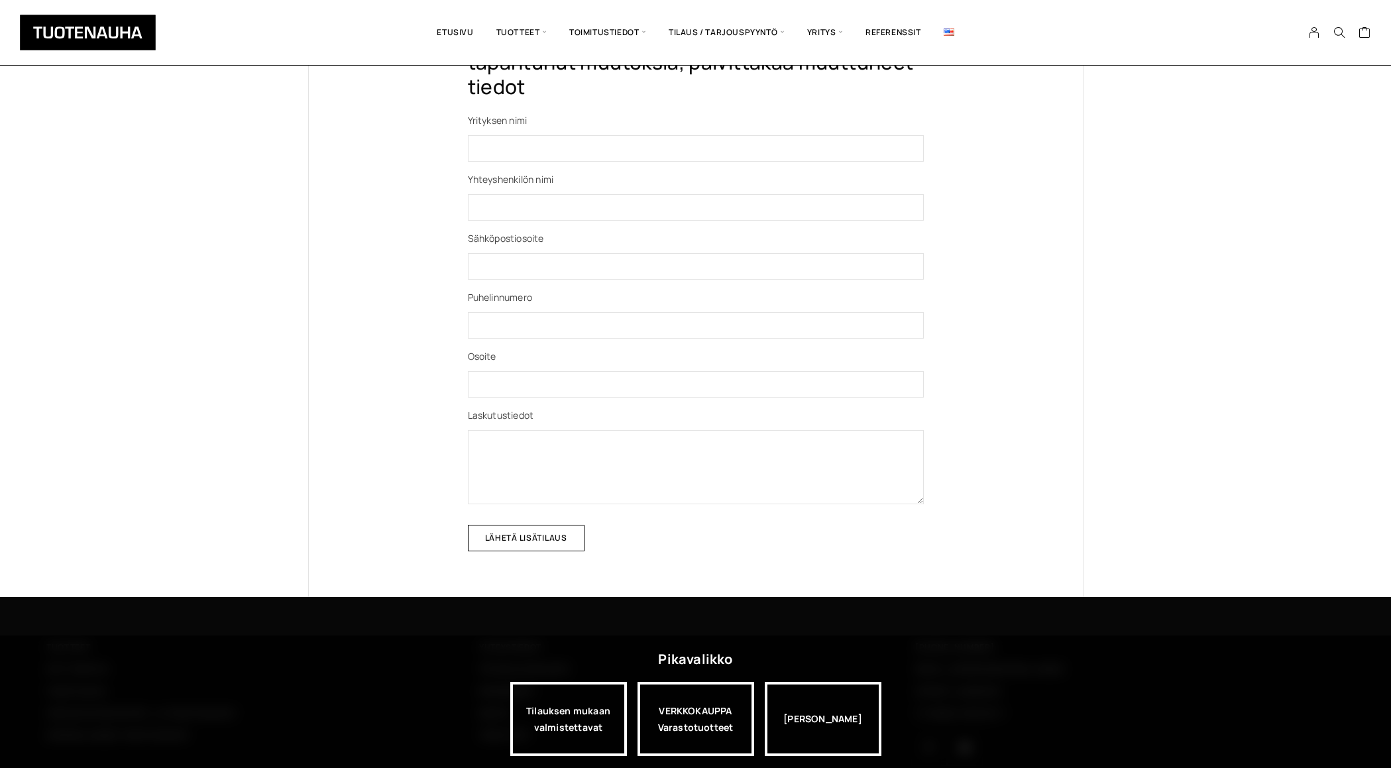
scroll to position [861, 0]
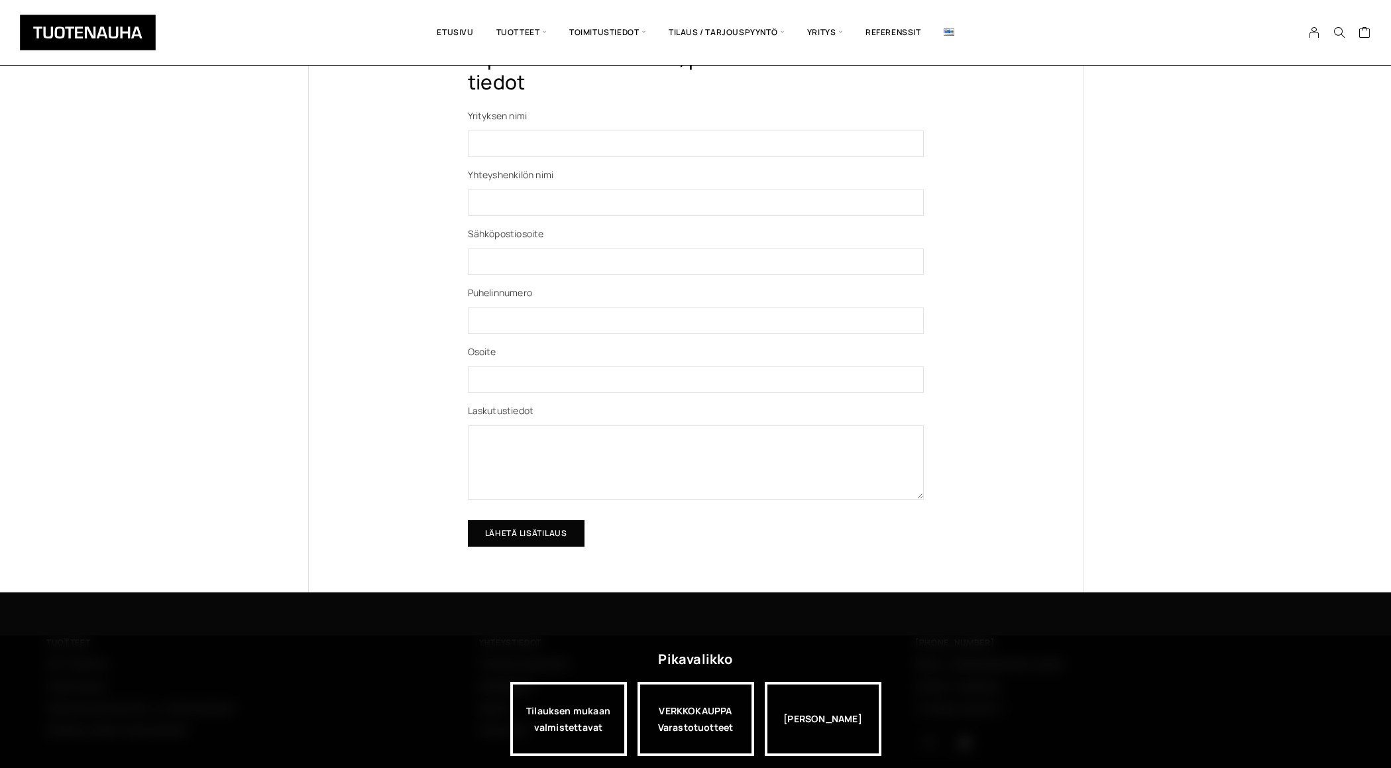
type textarea "Tarvitsisin 10 000 kpl TUOHIMÄKI KEINONAHKAMERKKI, alla edellinen tarjouksenne.…"
click at [522, 542] on input "Lähetä lisätilaus" at bounding box center [526, 533] width 117 height 27
